Goal: Navigation & Orientation: Find specific page/section

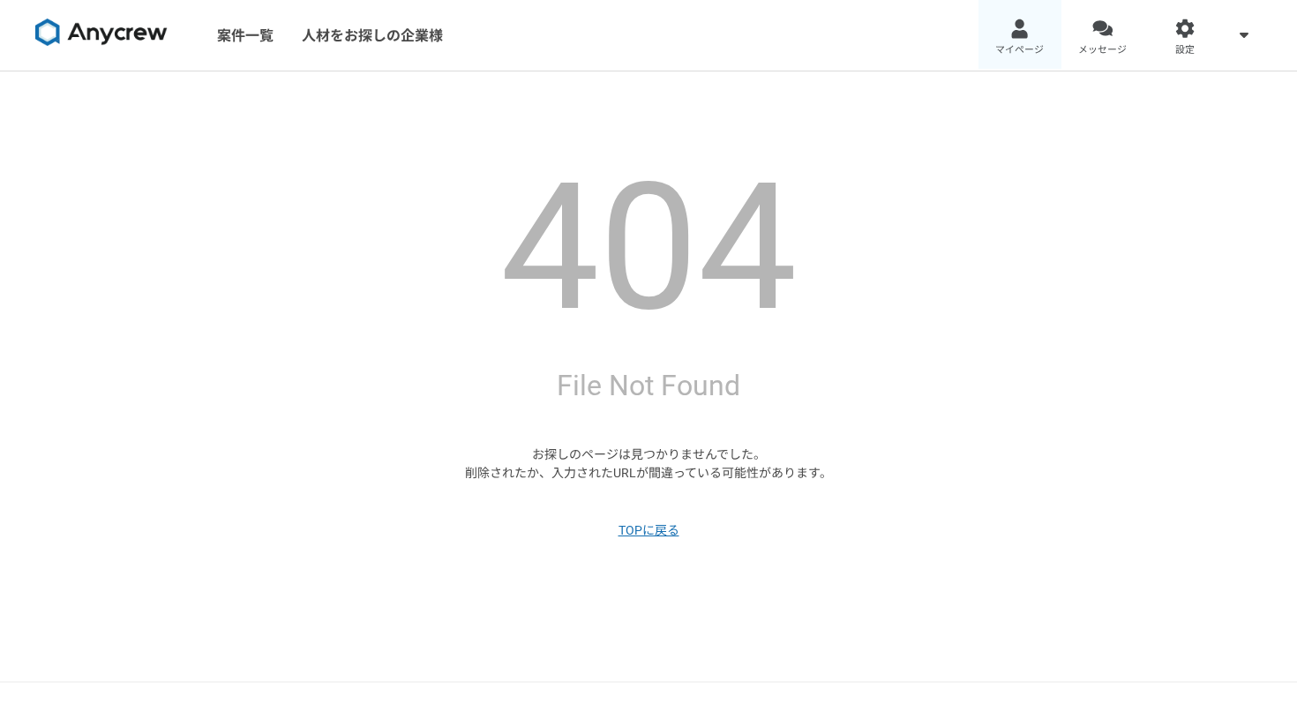
click at [1009, 34] on div at bounding box center [1019, 29] width 20 height 20
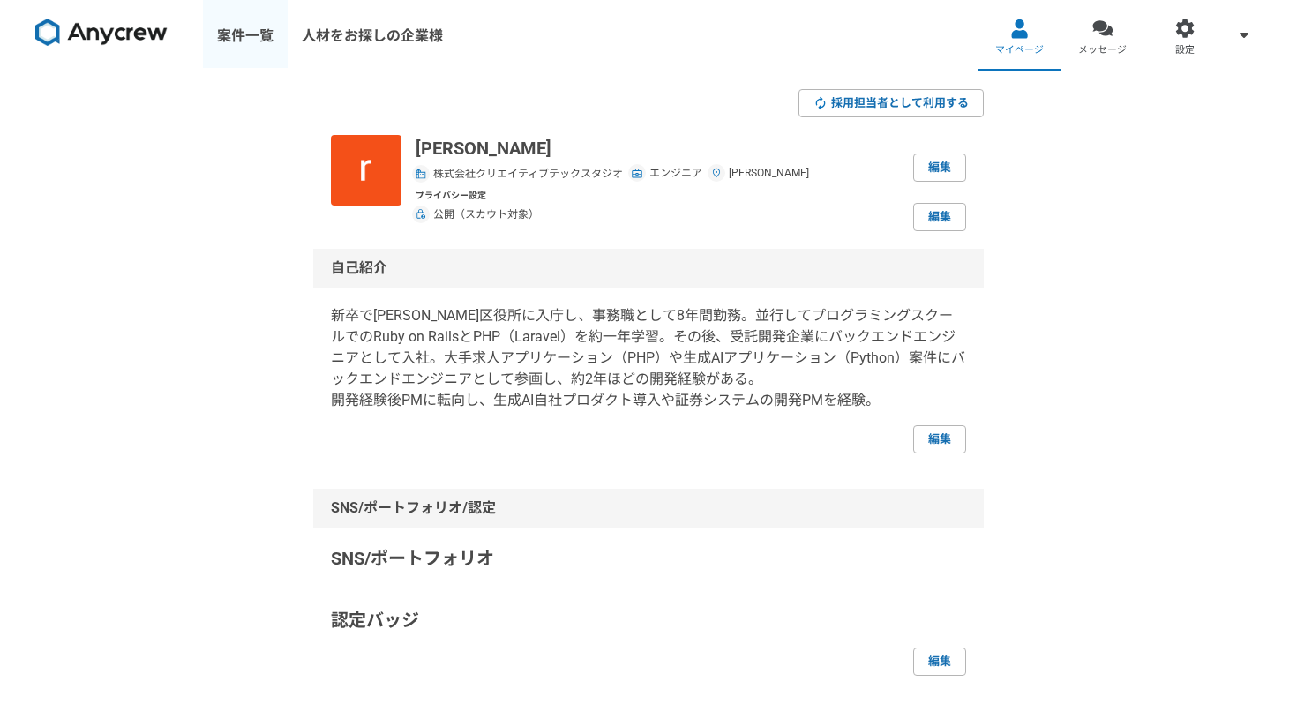
click at [255, 33] on link "案件一覧" at bounding box center [245, 35] width 85 height 71
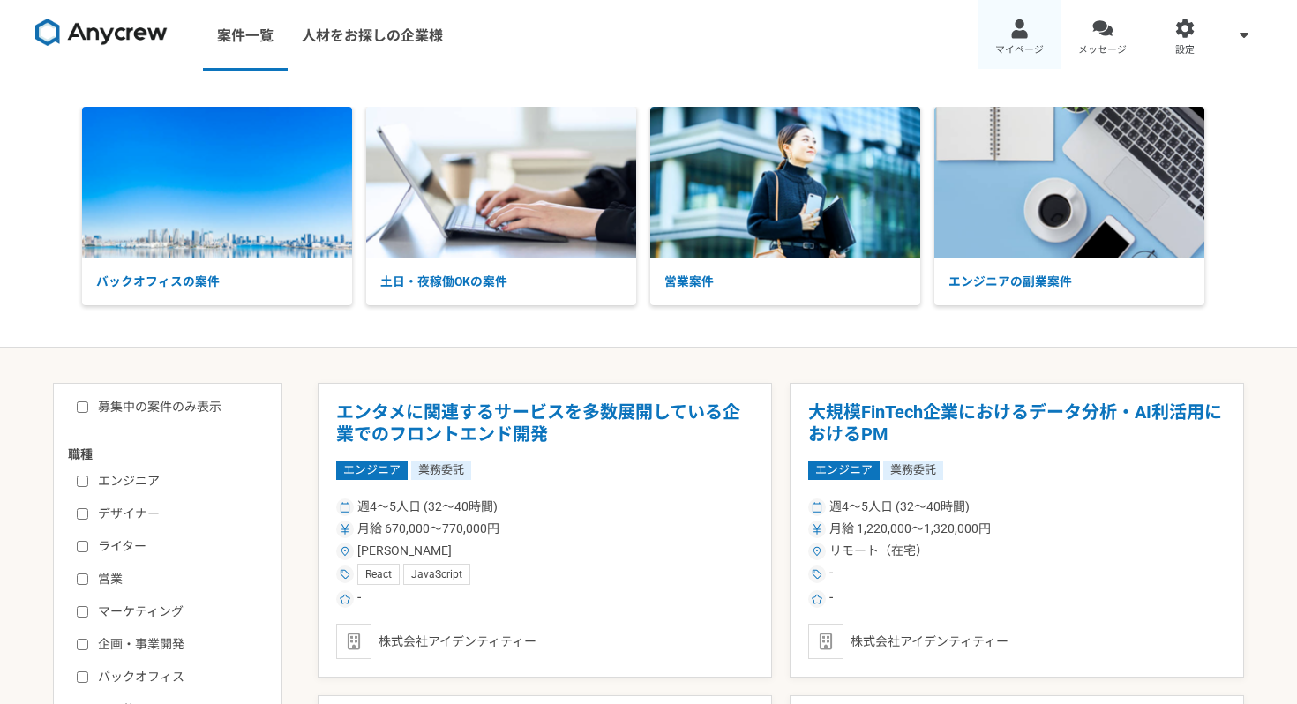
click at [1029, 46] on span "マイページ" at bounding box center [1019, 50] width 49 height 14
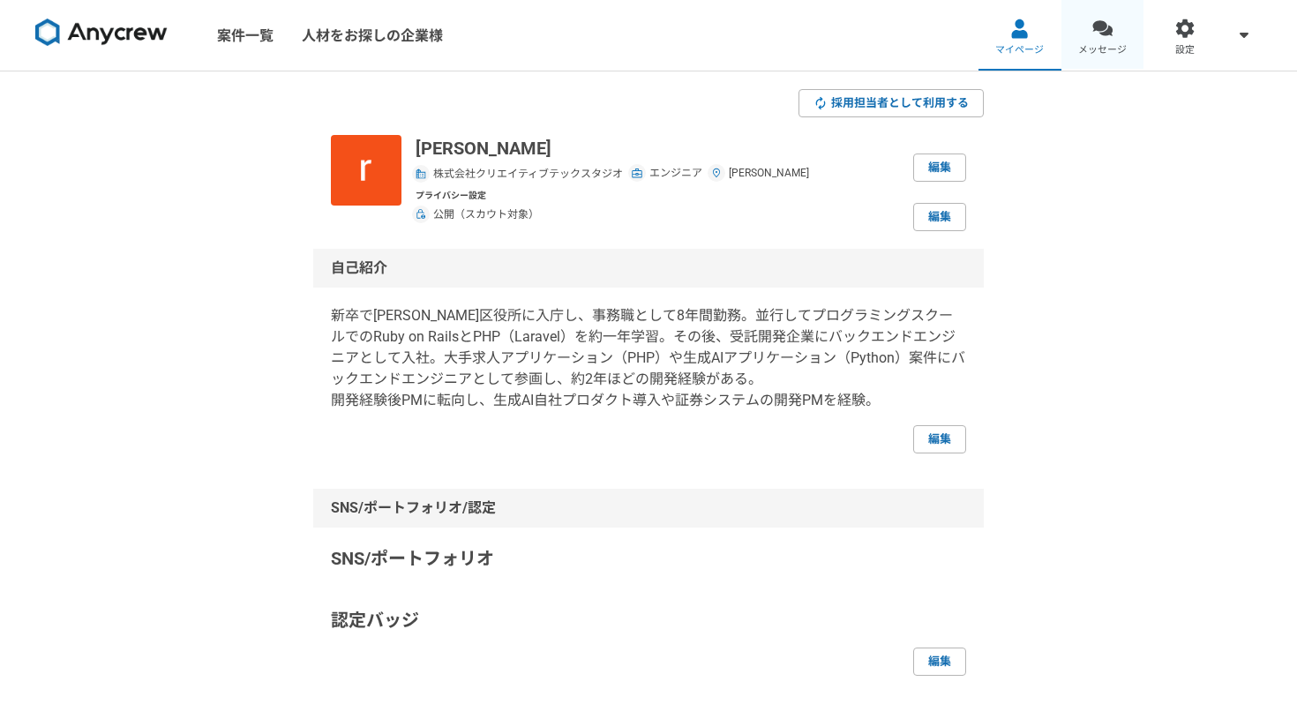
click at [1117, 43] on span "メッセージ" at bounding box center [1102, 50] width 49 height 14
